Goal: Answer question/provide support: Answer question/provide support

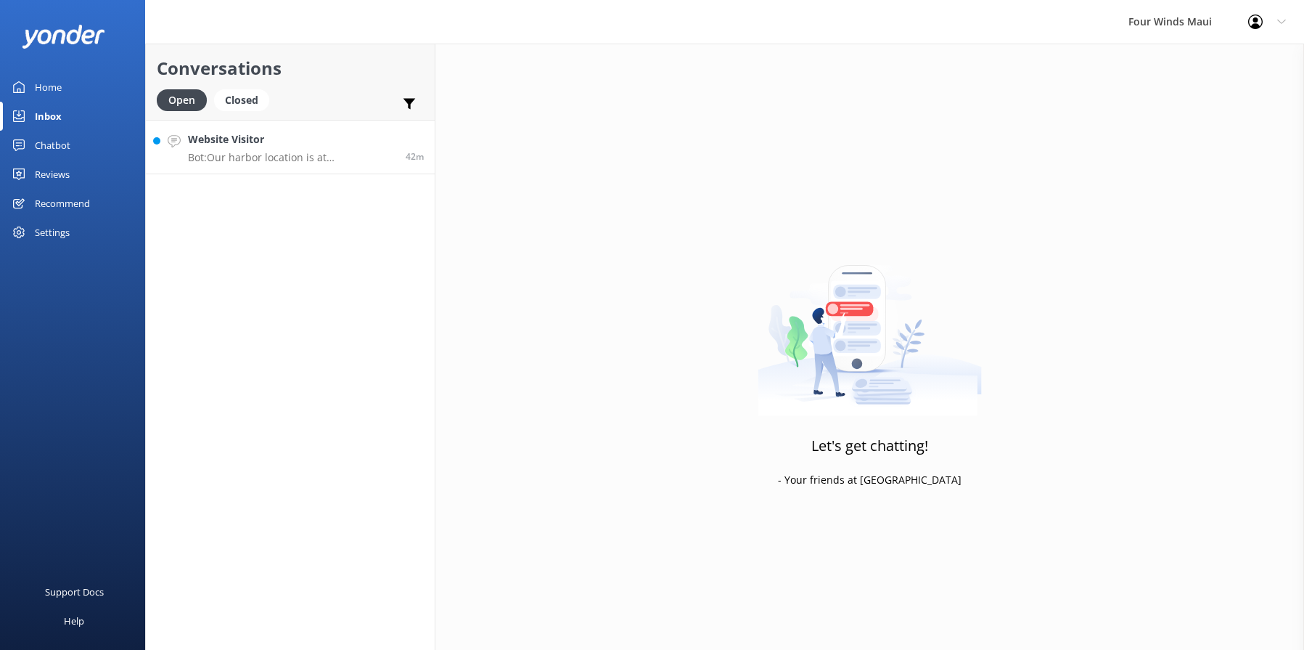
click at [377, 155] on p "Bot: Our harbor location is at [GEOGRAPHIC_DATA], [GEOGRAPHIC_DATA], [GEOGRAPHI…" at bounding box center [291, 157] width 207 height 13
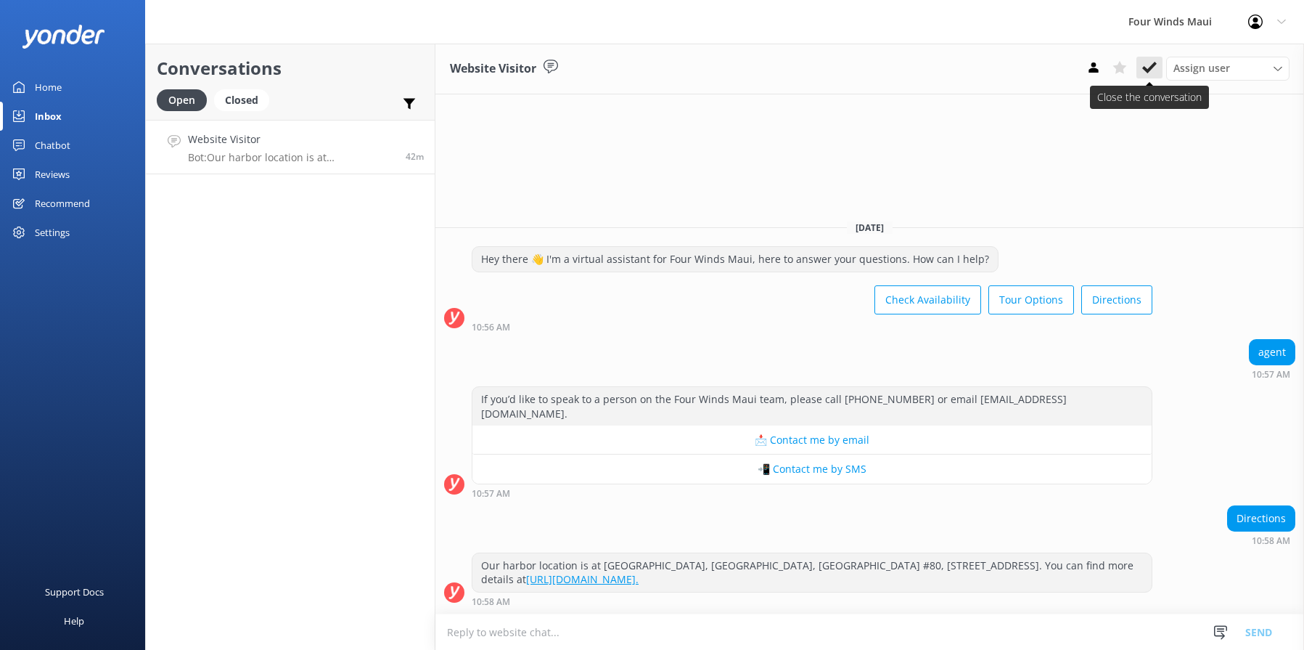
click at [1156, 66] on icon at bounding box center [1149, 67] width 15 height 15
